Goal: Task Accomplishment & Management: Use online tool/utility

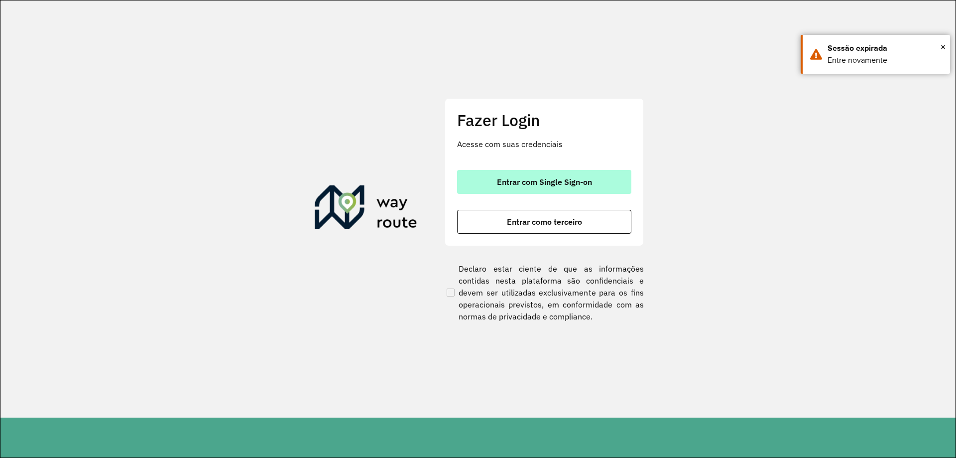
click at [555, 190] on button "Entrar com Single Sign-on" at bounding box center [544, 182] width 174 height 24
click at [517, 180] on span "Entrar com Single Sign-on" at bounding box center [544, 182] width 95 height 8
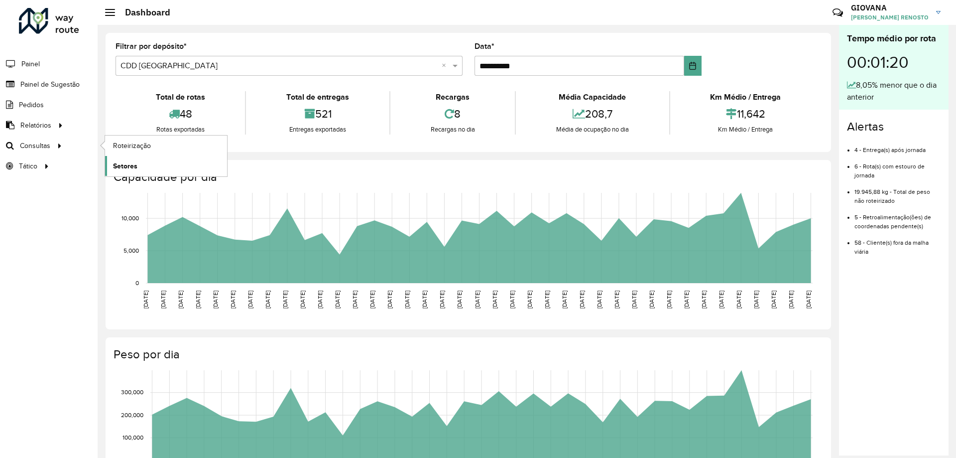
click at [133, 165] on span "Setores" at bounding box center [125, 166] width 24 height 10
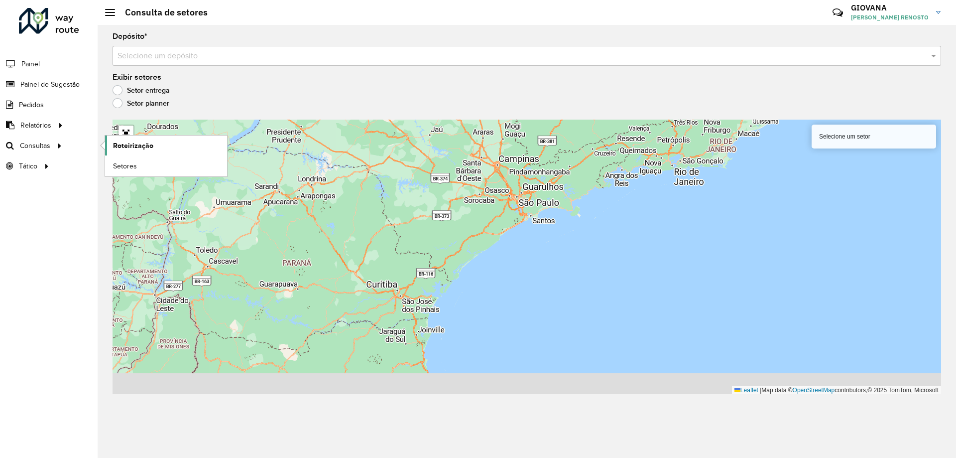
click at [193, 144] on link "Roteirização" at bounding box center [166, 145] width 122 height 20
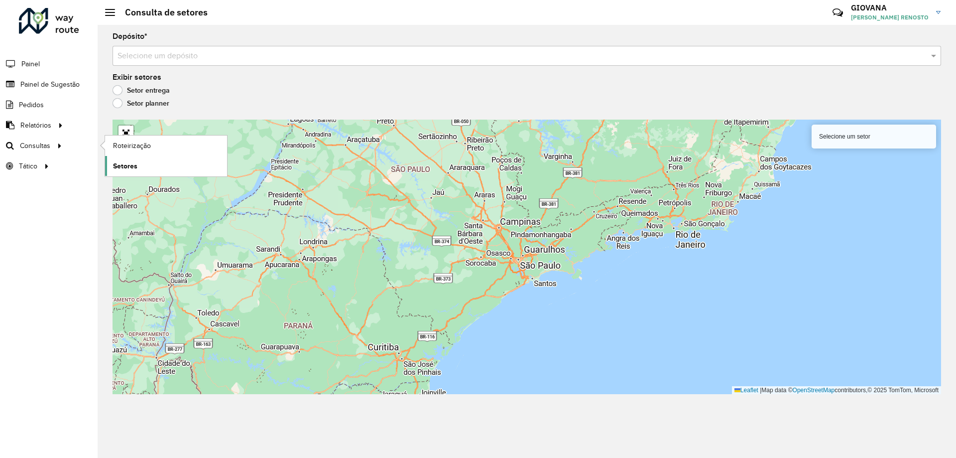
click at [143, 163] on link "Setores" at bounding box center [166, 166] width 122 height 20
click at [349, 56] on input "text" at bounding box center [517, 56] width 799 height 12
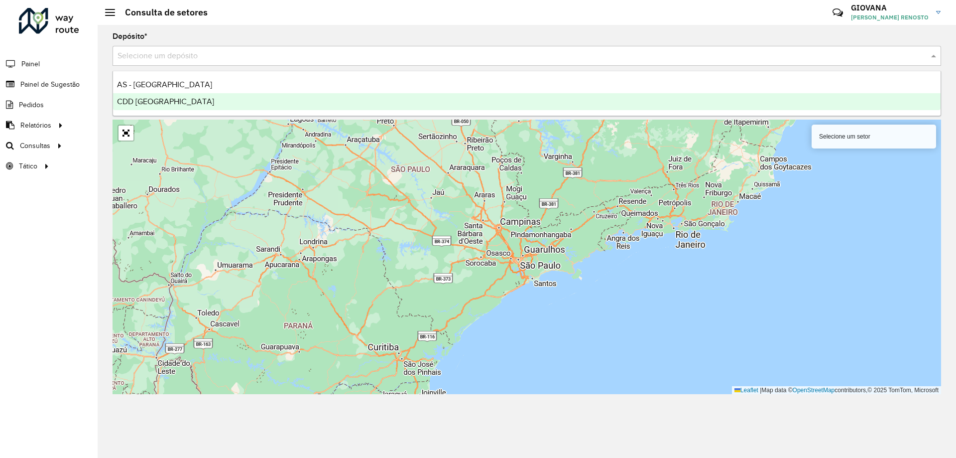
click at [228, 101] on div "CDD [GEOGRAPHIC_DATA]" at bounding box center [527, 101] width 828 height 17
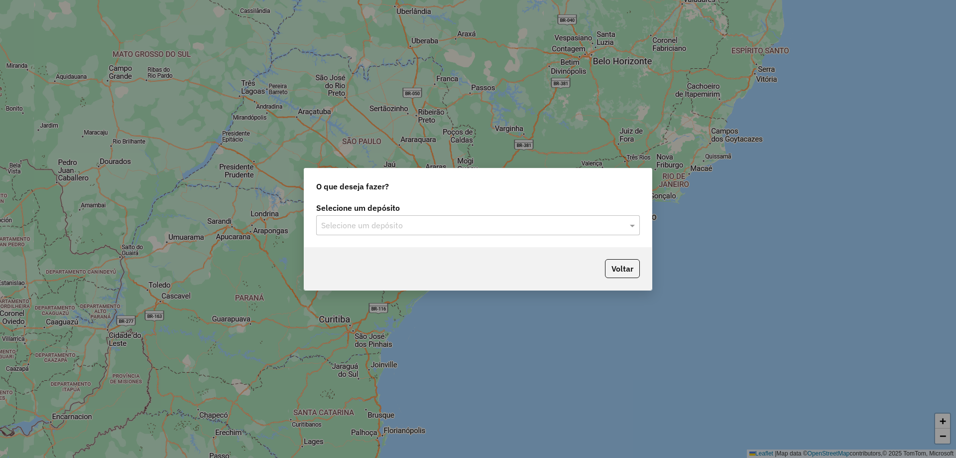
click at [398, 210] on label "Selecione um depósito" at bounding box center [478, 208] width 324 height 12
click at [398, 213] on label "Selecione um depósito" at bounding box center [478, 208] width 324 height 12
click at [396, 222] on input "text" at bounding box center [468, 226] width 294 height 12
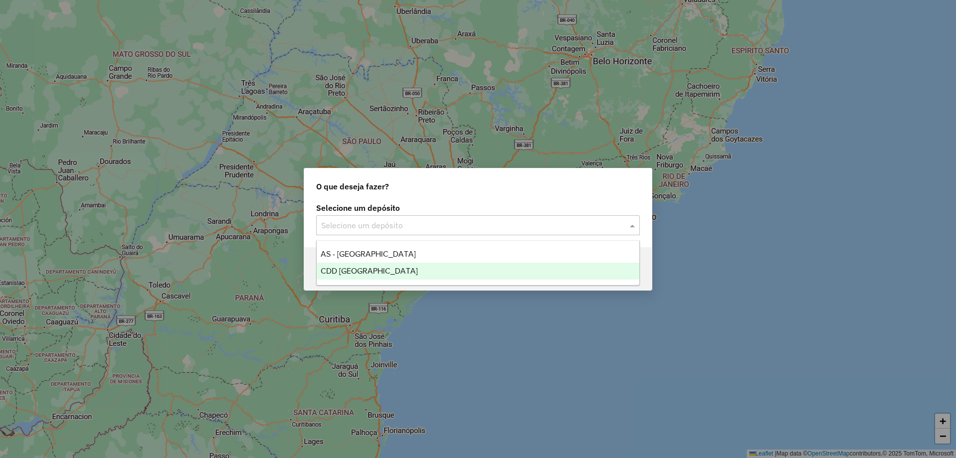
click at [382, 265] on div "CDD [GEOGRAPHIC_DATA]" at bounding box center [478, 270] width 323 height 17
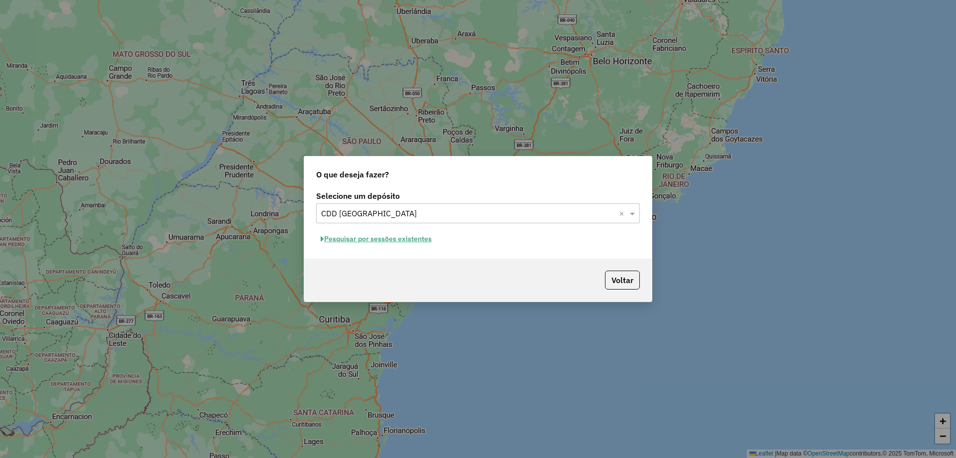
click at [429, 241] on button "Pesquisar por sessões existentes" at bounding box center [376, 238] width 120 height 15
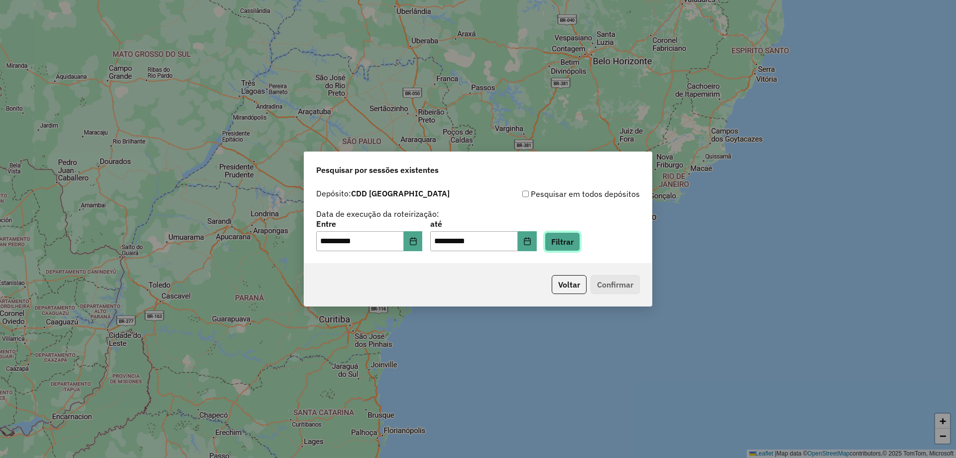
click at [580, 239] on button "Filtrar" at bounding box center [562, 241] width 35 height 19
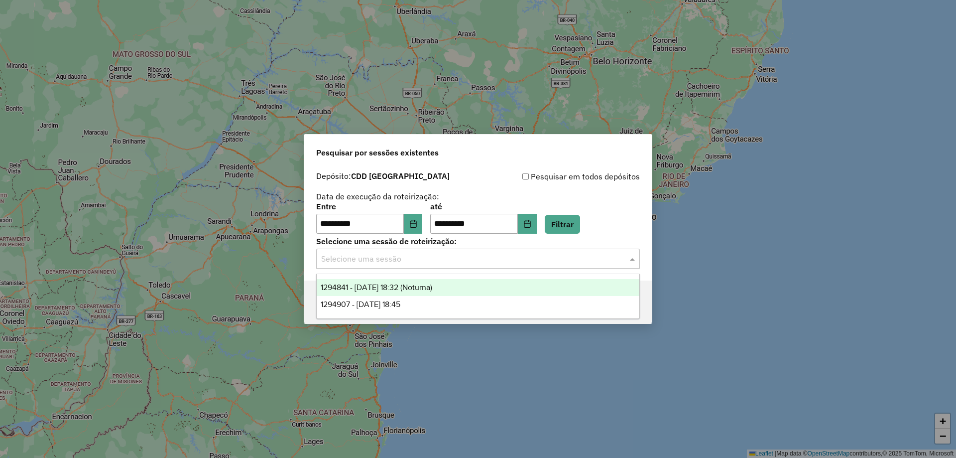
click at [435, 264] on input "text" at bounding box center [468, 259] width 294 height 12
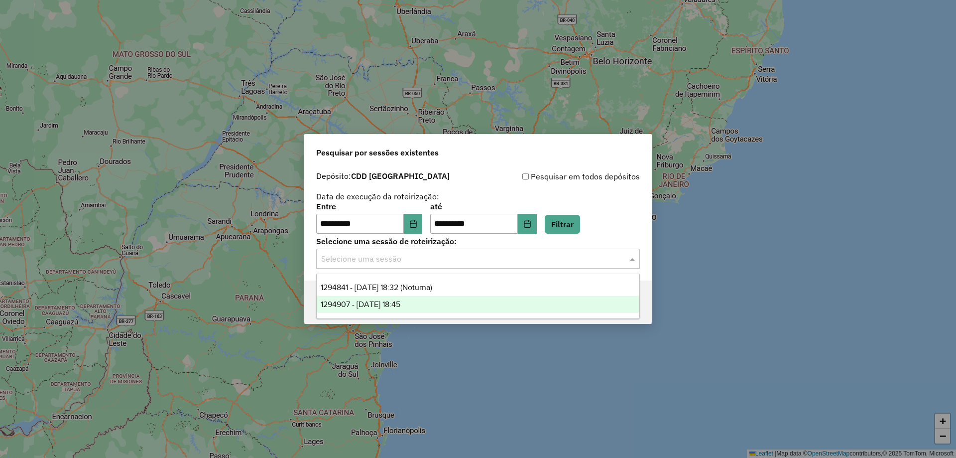
click at [416, 309] on div "1294907 - 15/10/2025 18:45" at bounding box center [478, 304] width 323 height 17
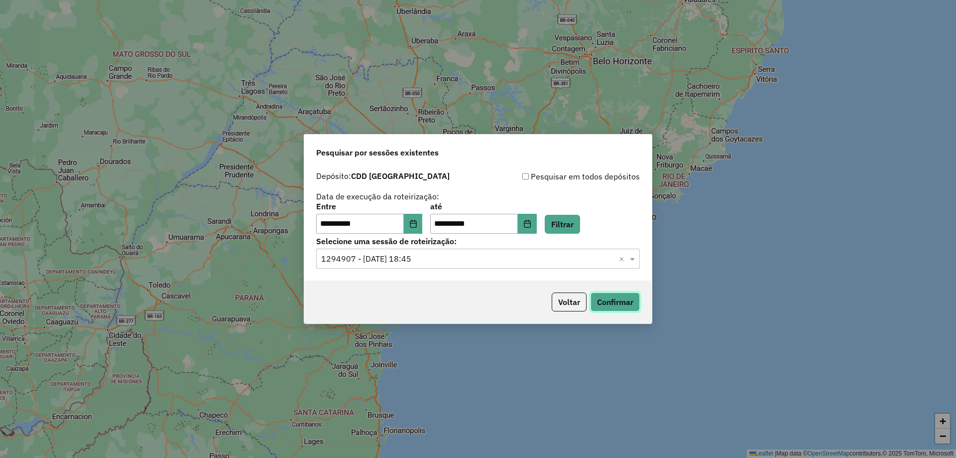
click at [594, 302] on button "Confirmar" at bounding box center [615, 301] width 49 height 19
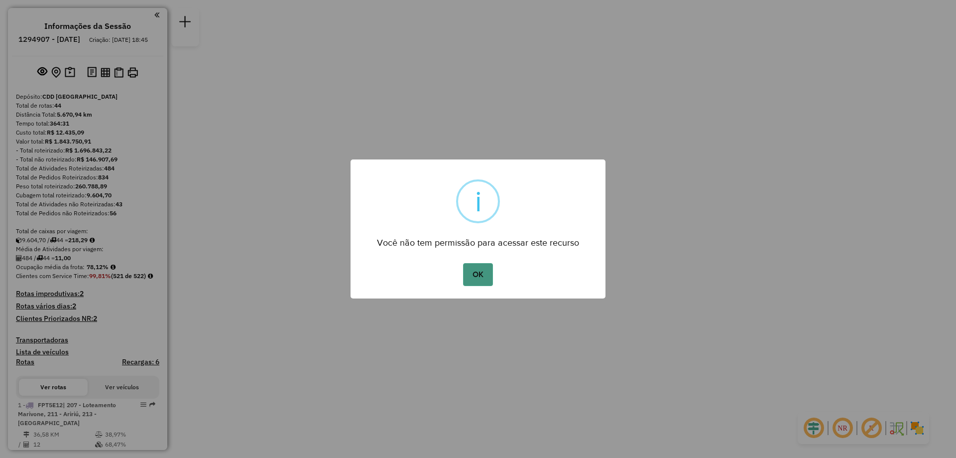
click at [489, 272] on button "OK" at bounding box center [477, 274] width 29 height 23
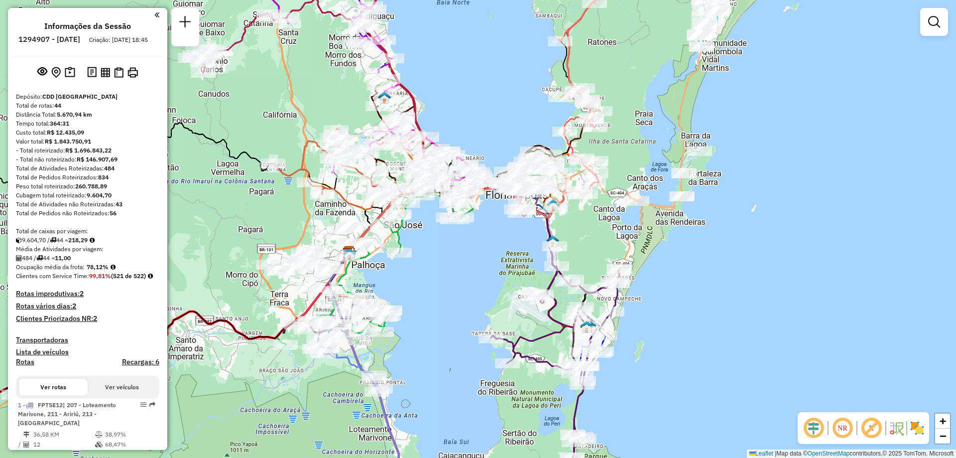
drag, startPoint x: 470, startPoint y: 203, endPoint x: 630, endPoint y: 254, distance: 167.6
click at [489, 249] on div "Janela de atendimento Grade de atendimento Capacidade Transportadoras Veículos …" at bounding box center [478, 229] width 956 height 458
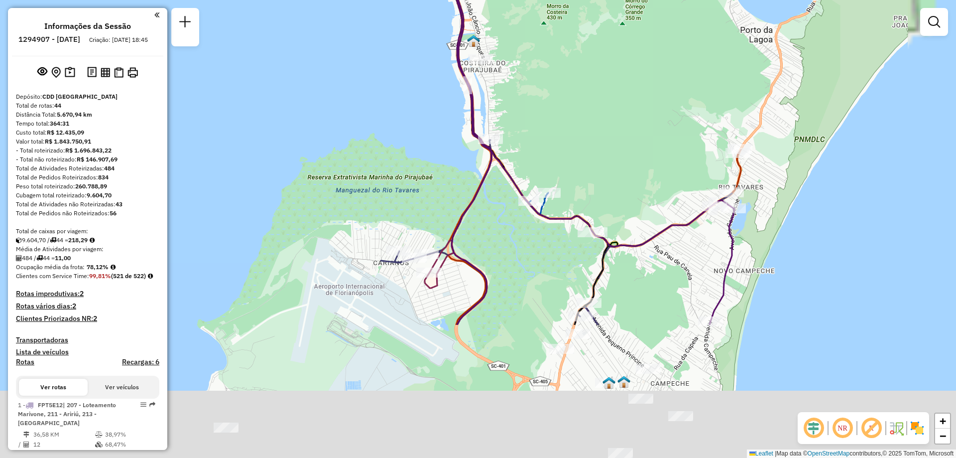
drag, startPoint x: 515, startPoint y: 228, endPoint x: 423, endPoint y: 42, distance: 207.8
click at [419, 31] on div "Janela de atendimento Grade de atendimento Capacidade Transportadoras Veículos …" at bounding box center [478, 229] width 956 height 458
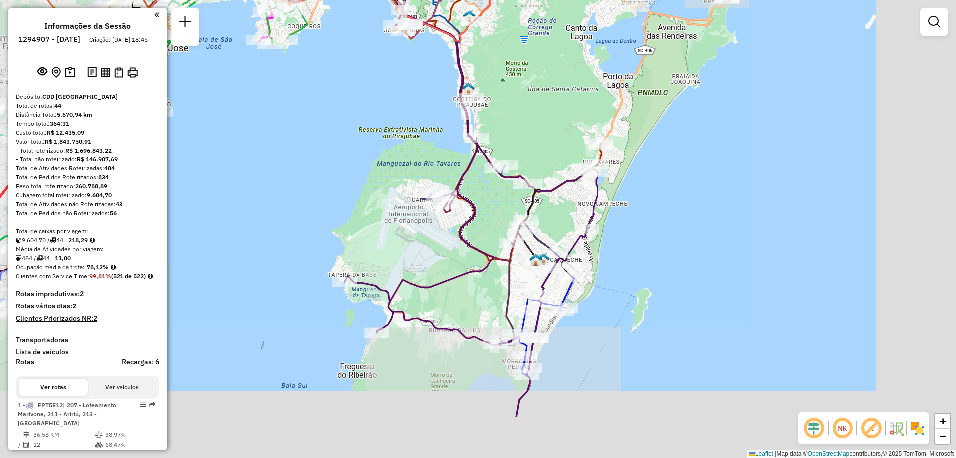
drag, startPoint x: 709, startPoint y: 352, endPoint x: 616, endPoint y: 264, distance: 127.6
click at [616, 264] on div "Janela de atendimento Grade de atendimento Capacidade Transportadoras Veículos …" at bounding box center [478, 229] width 956 height 458
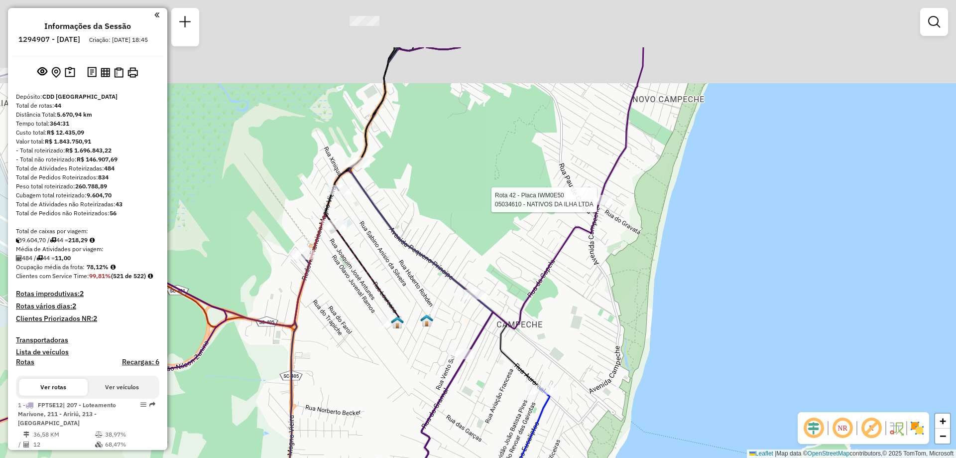
drag, startPoint x: 364, startPoint y: 201, endPoint x: 453, endPoint y: 294, distance: 128.6
click at [453, 294] on div "Rota 42 - Placa IWM0E50 05034610 - NATIVOS DA ILHA LTDA Janela de atendimento G…" at bounding box center [478, 229] width 956 height 458
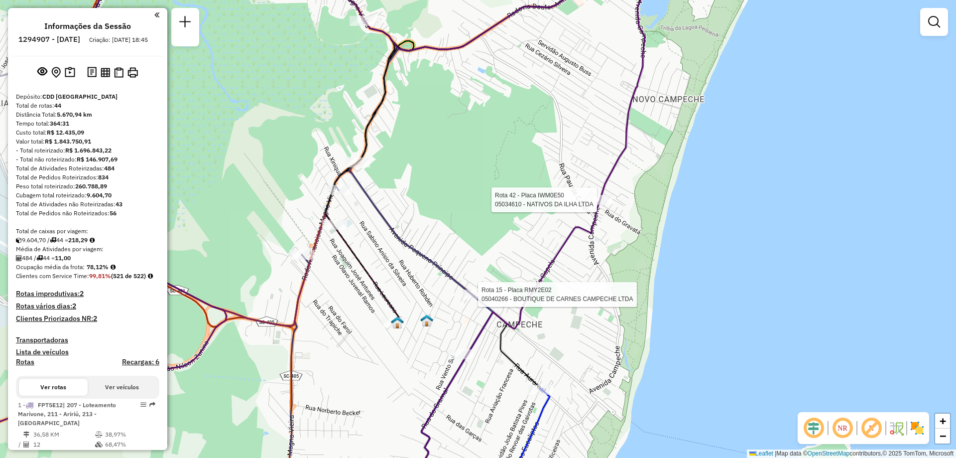
select select "**********"
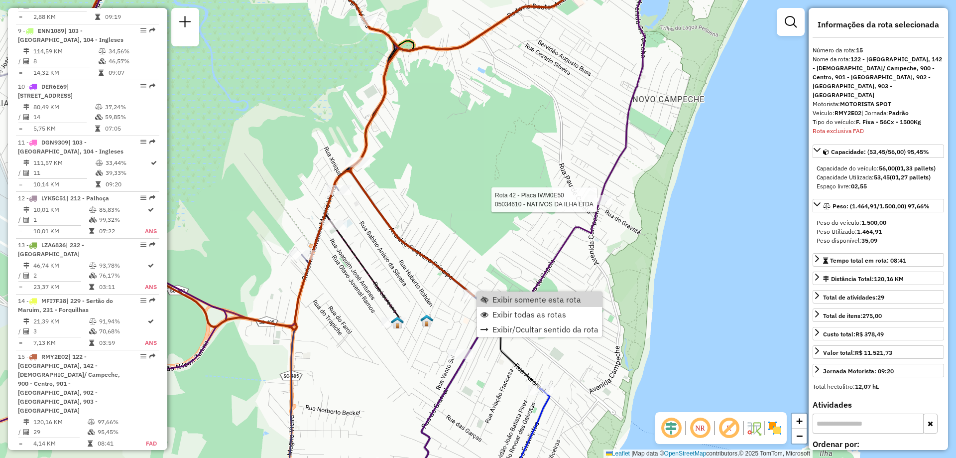
scroll to position [1170, 0]
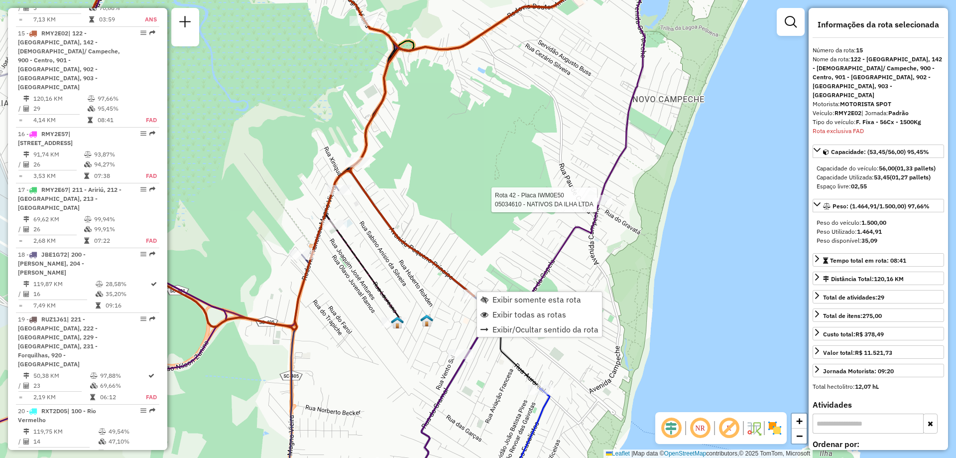
click at [630, 264] on div "Rota 42 - Placa IWM0E50 05034610 - NATIVOS DA ILHA LTDA Janela de atendimento G…" at bounding box center [478, 229] width 956 height 458
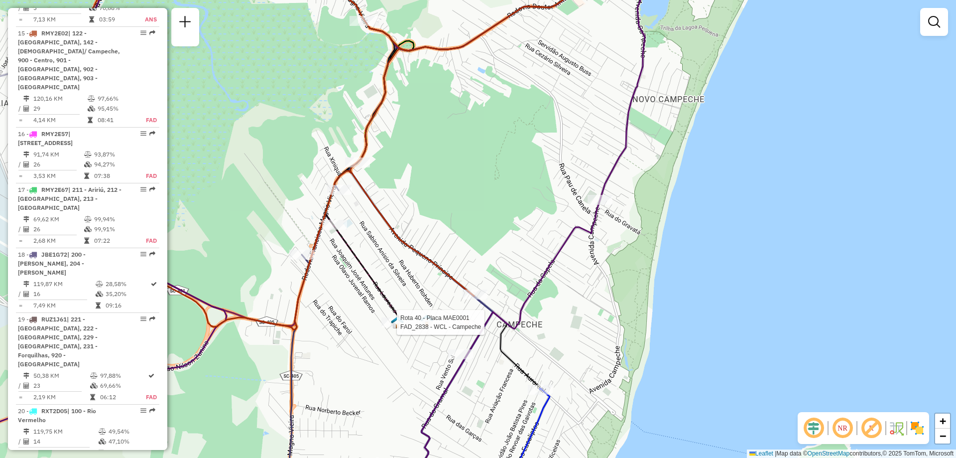
select select "**********"
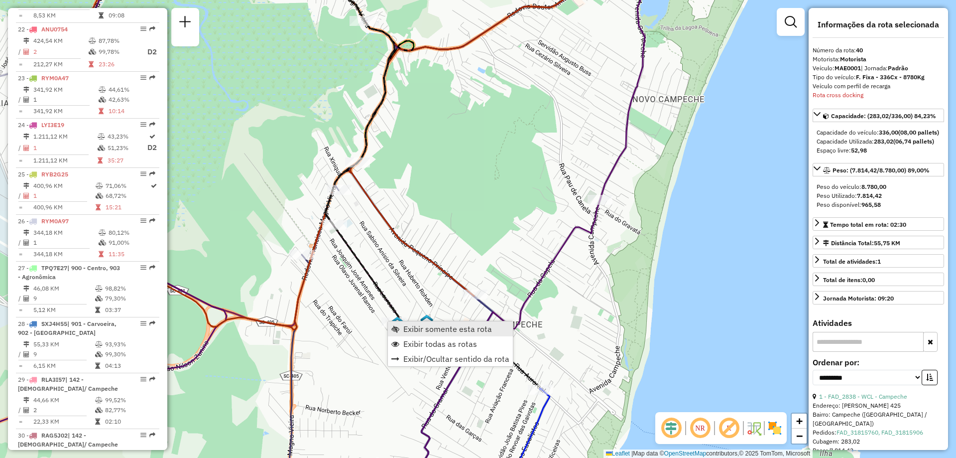
scroll to position [2579, 0]
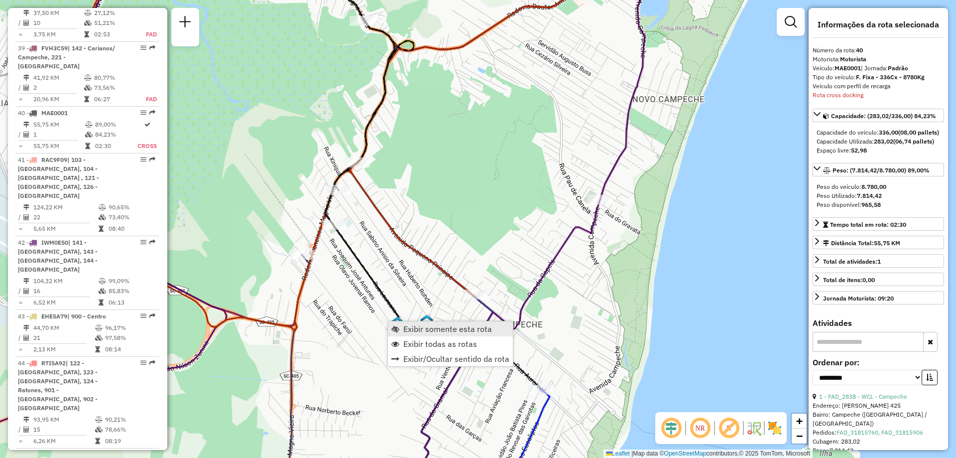
click at [459, 325] on span "Exibir somente esta rota" at bounding box center [447, 329] width 89 height 8
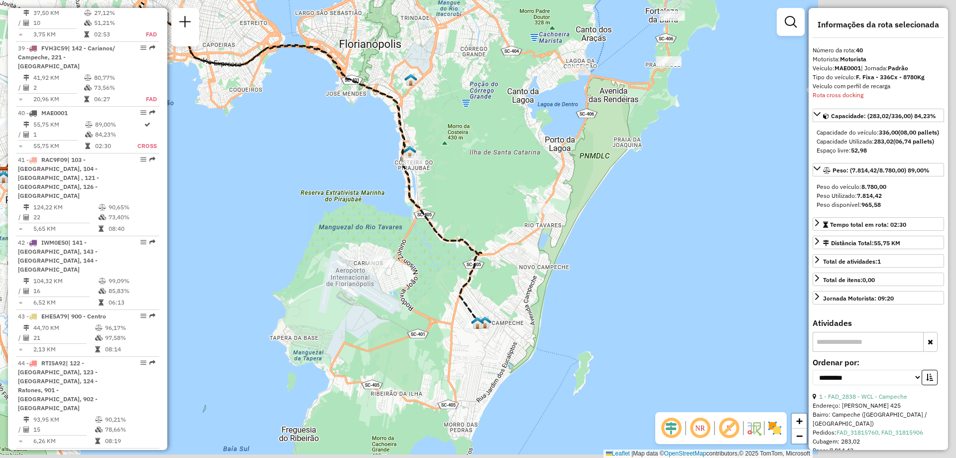
drag, startPoint x: 650, startPoint y: 298, endPoint x: 348, endPoint y: 202, distance: 316.8
click at [348, 202] on div "Janela de atendimento Grade de atendimento Capacidade Transportadoras Veículos …" at bounding box center [478, 229] width 956 height 458
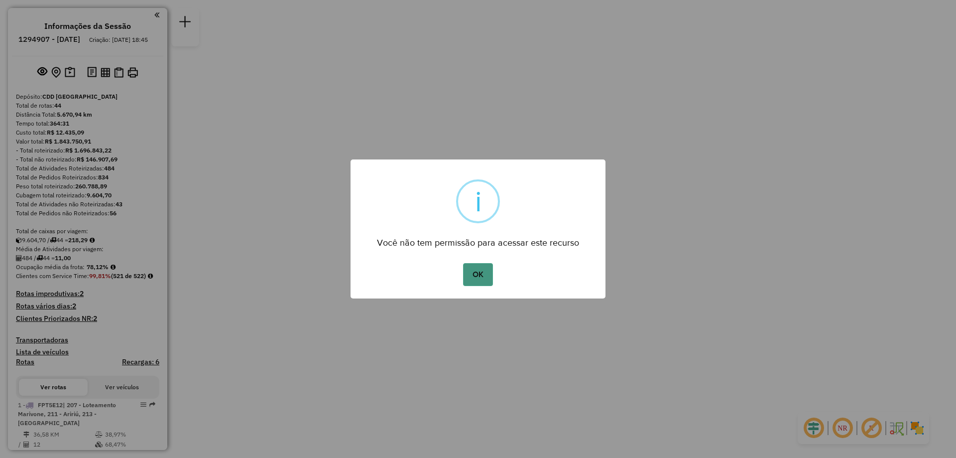
click at [474, 283] on button "OK" at bounding box center [477, 274] width 29 height 23
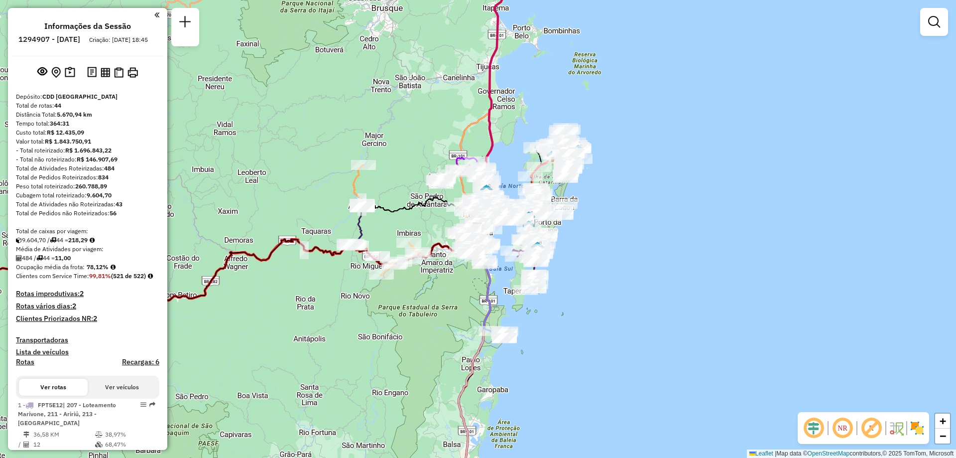
scroll to position [2309, 0]
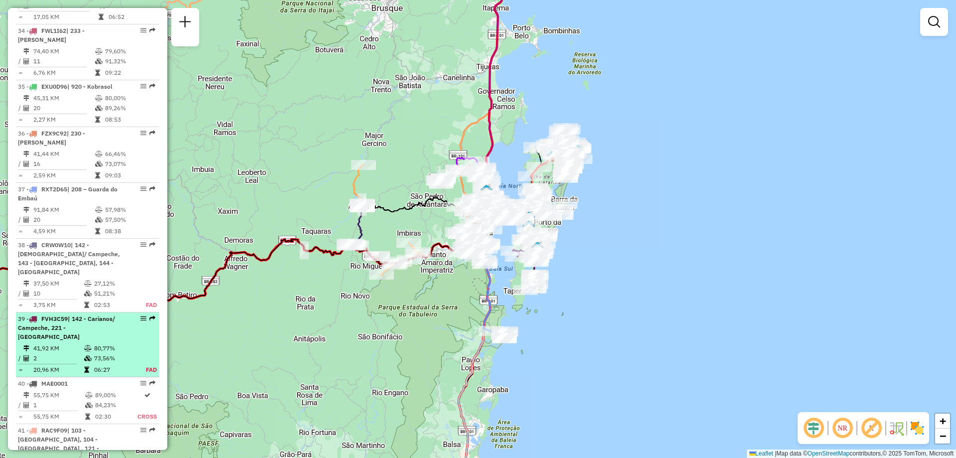
click at [140, 315] on em at bounding box center [143, 318] width 6 height 6
select select "**********"
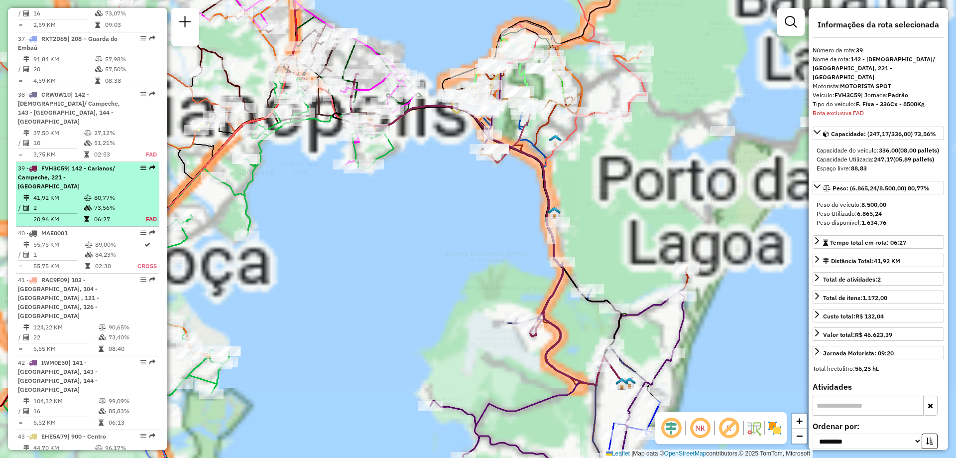
scroll to position [2524, 0]
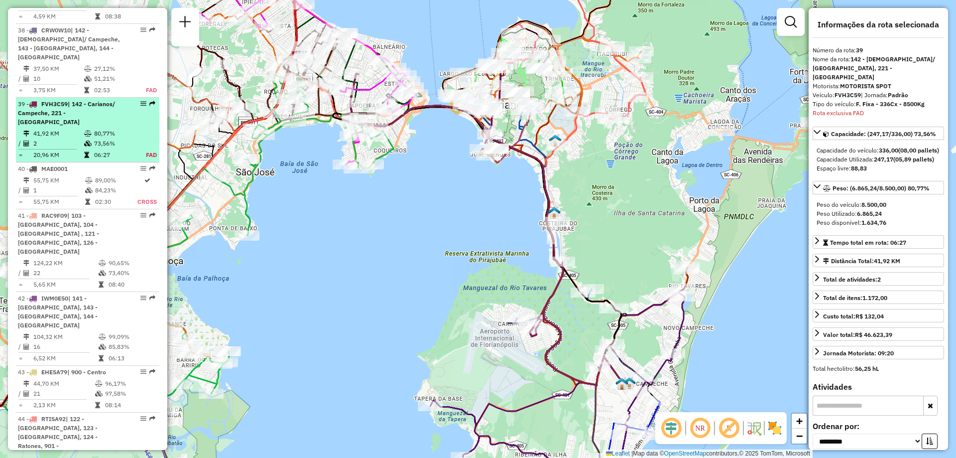
drag, startPoint x: 137, startPoint y: 227, endPoint x: 138, endPoint y: 16, distance: 210.7
click at [140, 101] on em at bounding box center [143, 104] width 6 height 6
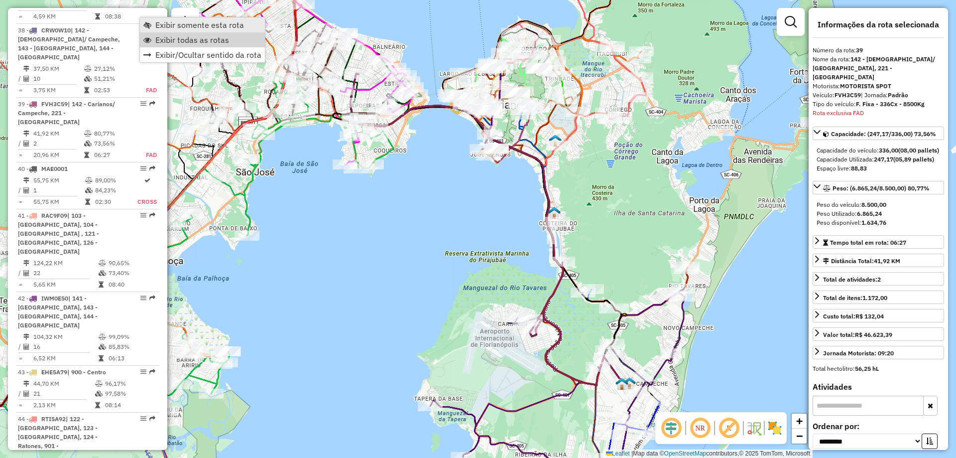
click at [166, 28] on span "Exibir somente esta rota" at bounding box center [199, 25] width 89 height 8
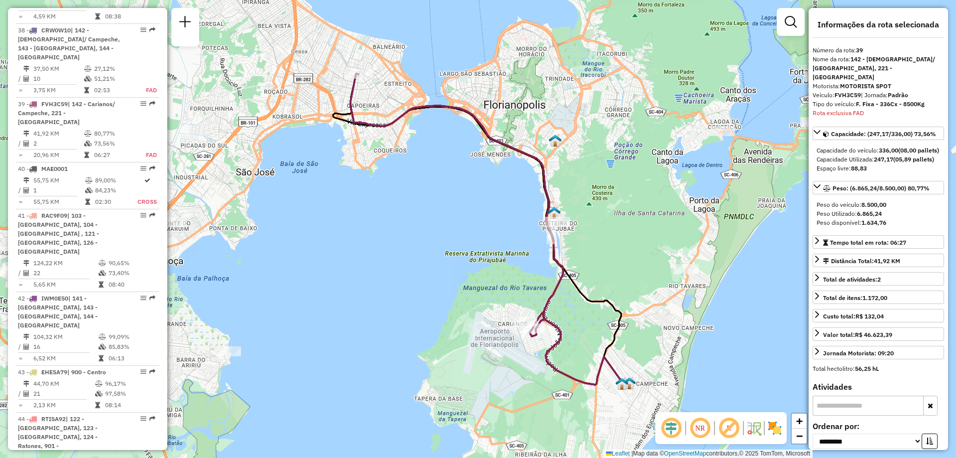
click at [460, 177] on div "Janela de atendimento Grade de atendimento Capacidade Transportadoras Veículos …" at bounding box center [478, 229] width 956 height 458
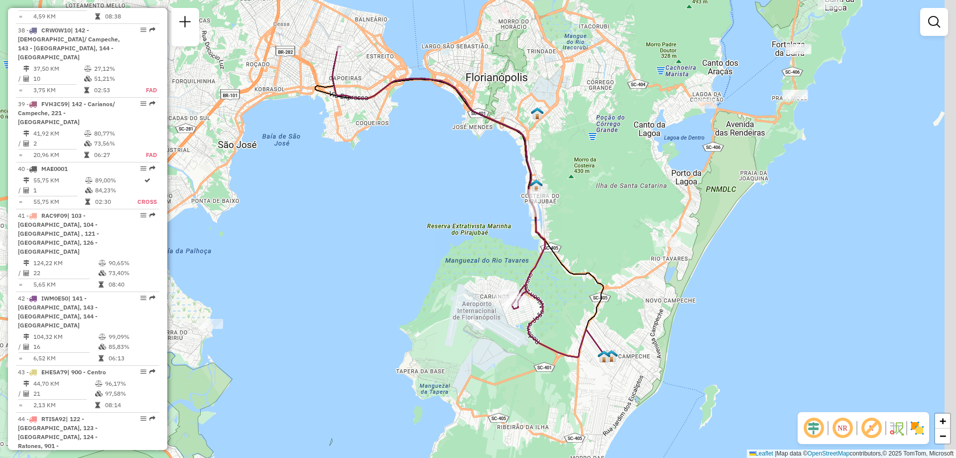
drag, startPoint x: 477, startPoint y: 261, endPoint x: 457, endPoint y: 234, distance: 34.0
click at [457, 234] on div "Janela de atendimento Grade de atendimento Capacidade Transportadoras Veículos …" at bounding box center [478, 229] width 956 height 458
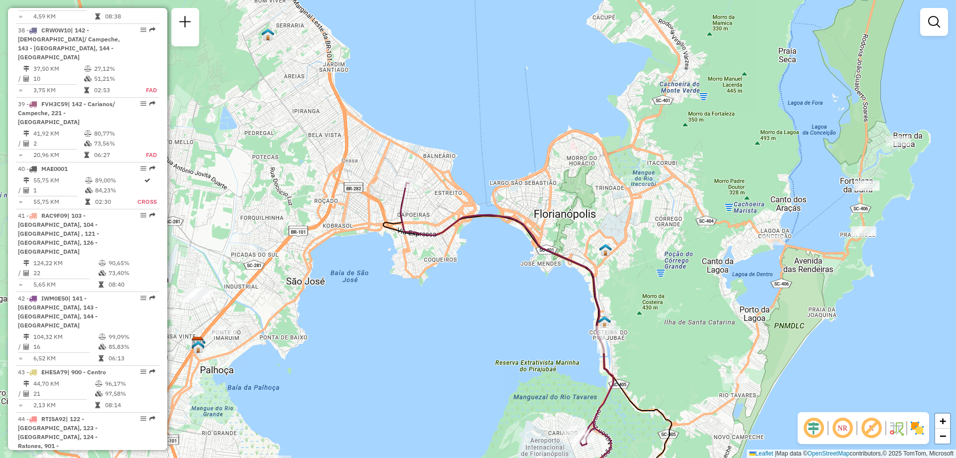
drag, startPoint x: 400, startPoint y: 226, endPoint x: 446, endPoint y: 325, distance: 109.2
click at [446, 325] on div "Janela de atendimento Grade de atendimento Capacidade Transportadoras Veículos …" at bounding box center [478, 229] width 956 height 458
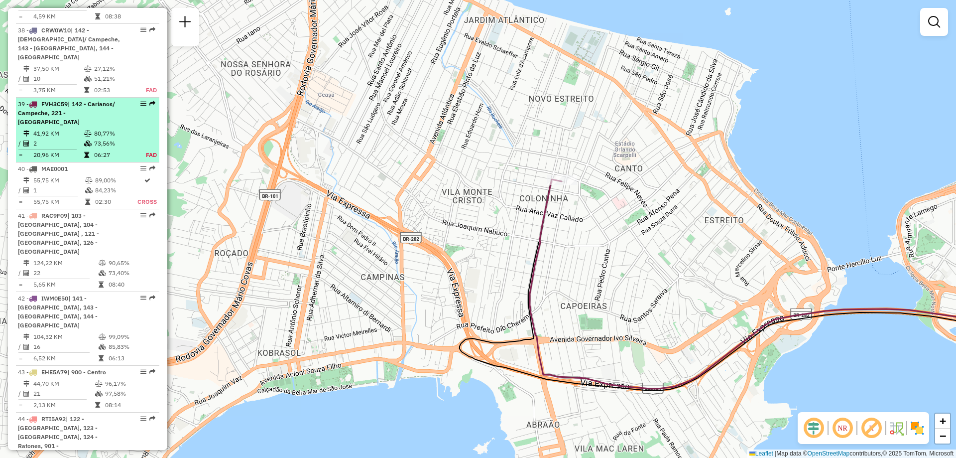
click at [121, 128] on td "80,77%" at bounding box center [114, 133] width 41 height 10
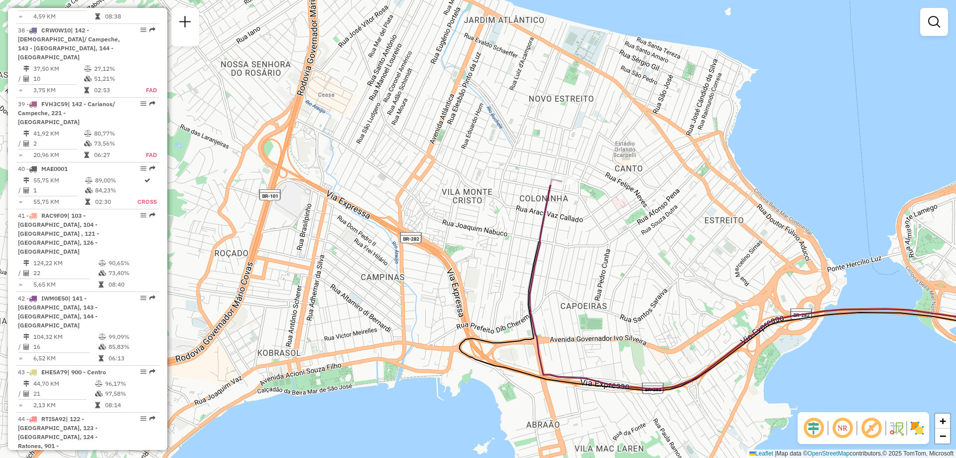
select select "**********"
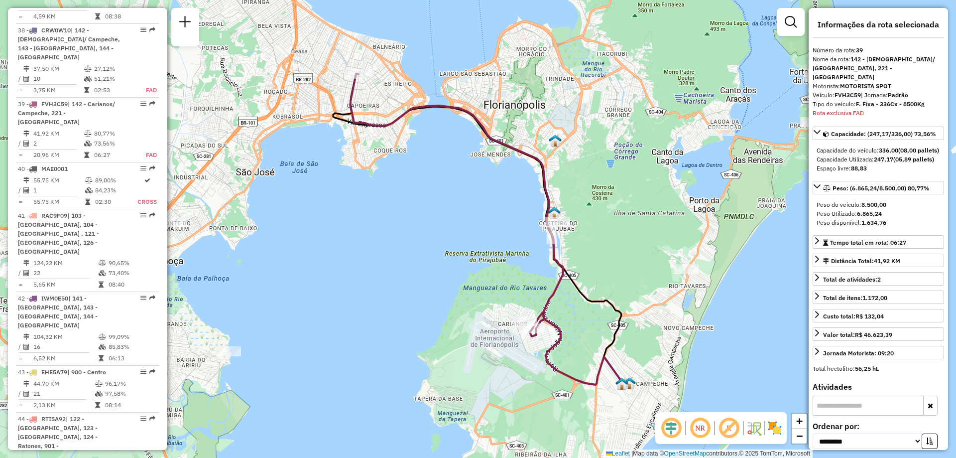
scroll to position [199, 0]
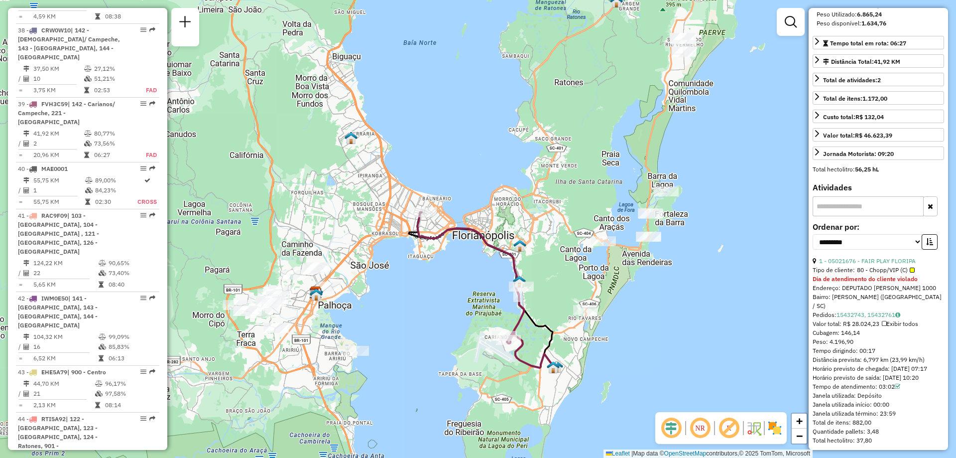
drag, startPoint x: 511, startPoint y: 294, endPoint x: 447, endPoint y: 308, distance: 65.7
click at [447, 308] on div "Janela de atendimento Grade de atendimento Capacidade Transportadoras Veículos …" at bounding box center [478, 229] width 956 height 458
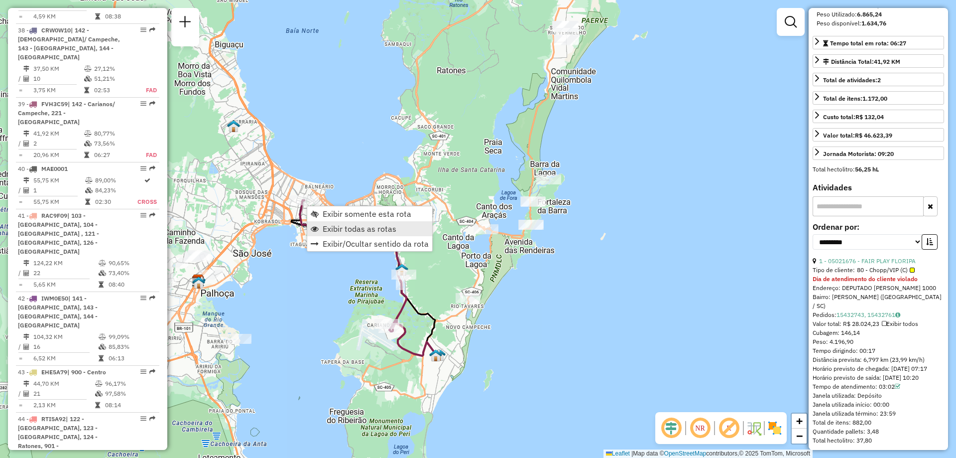
click at [370, 225] on span "Exibir todas as rotas" at bounding box center [360, 229] width 74 height 8
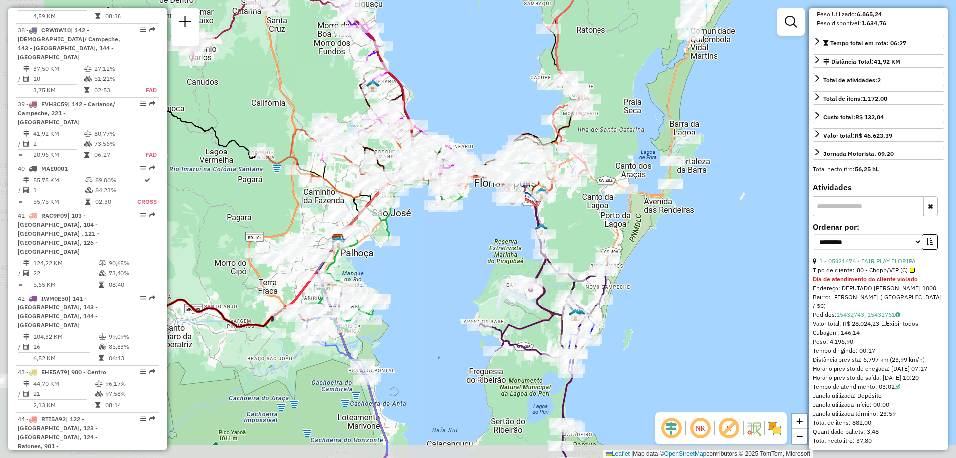
drag, startPoint x: 343, startPoint y: 327, endPoint x: 484, endPoint y: 287, distance: 147.1
click at [484, 287] on div "Janela de atendimento Grade de atendimento Capacidade Transportadoras Veículos …" at bounding box center [478, 229] width 956 height 458
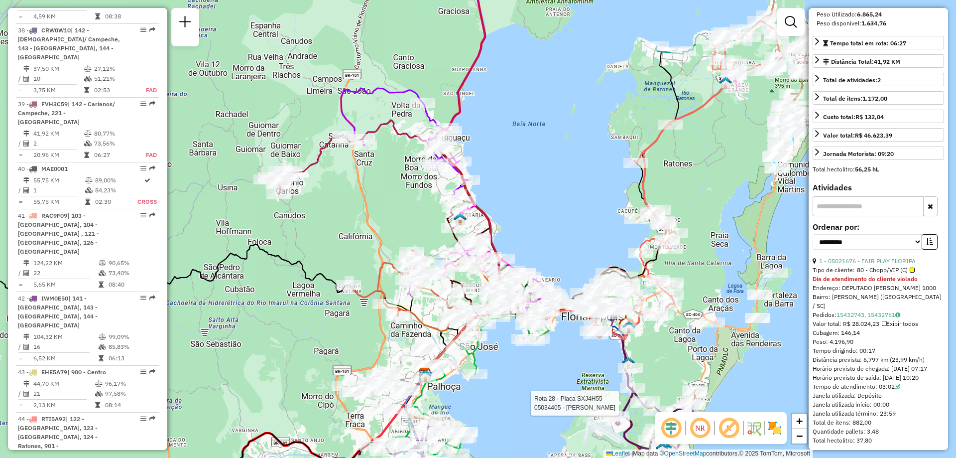
click at [769, 430] on img at bounding box center [775, 428] width 16 height 16
